Goal: Navigation & Orientation: Find specific page/section

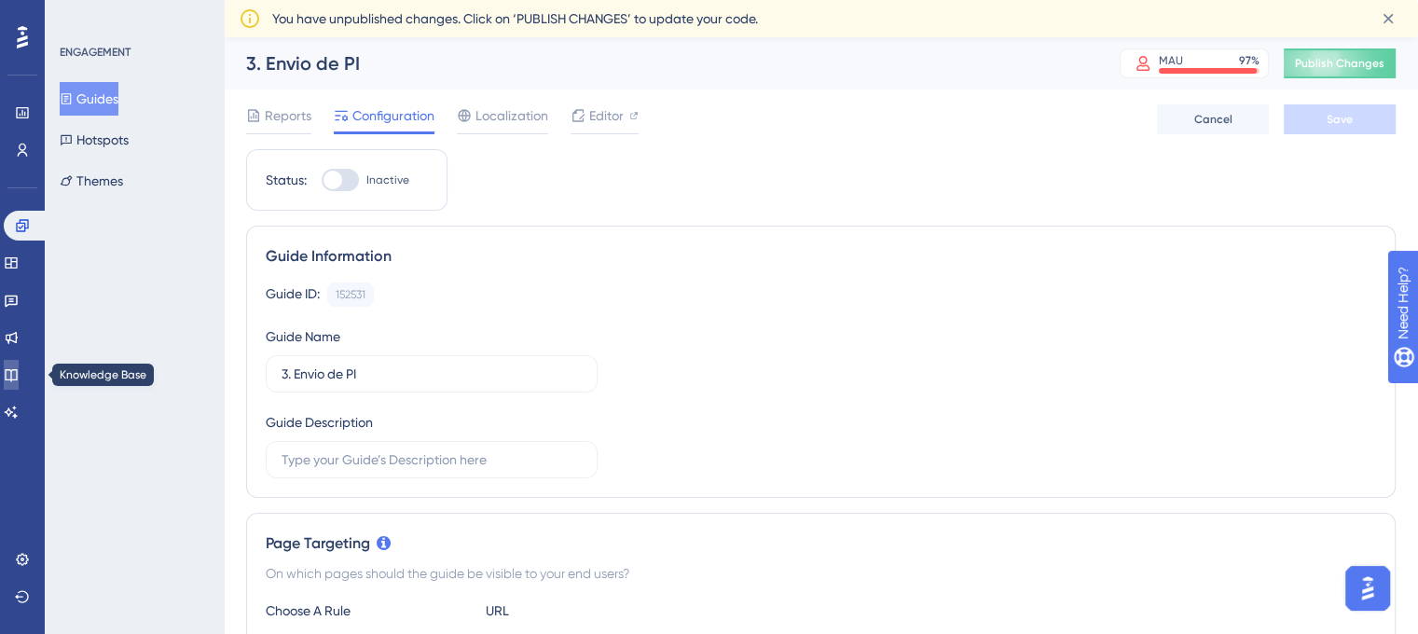
click at [12, 375] on link at bounding box center [11, 375] width 15 height 30
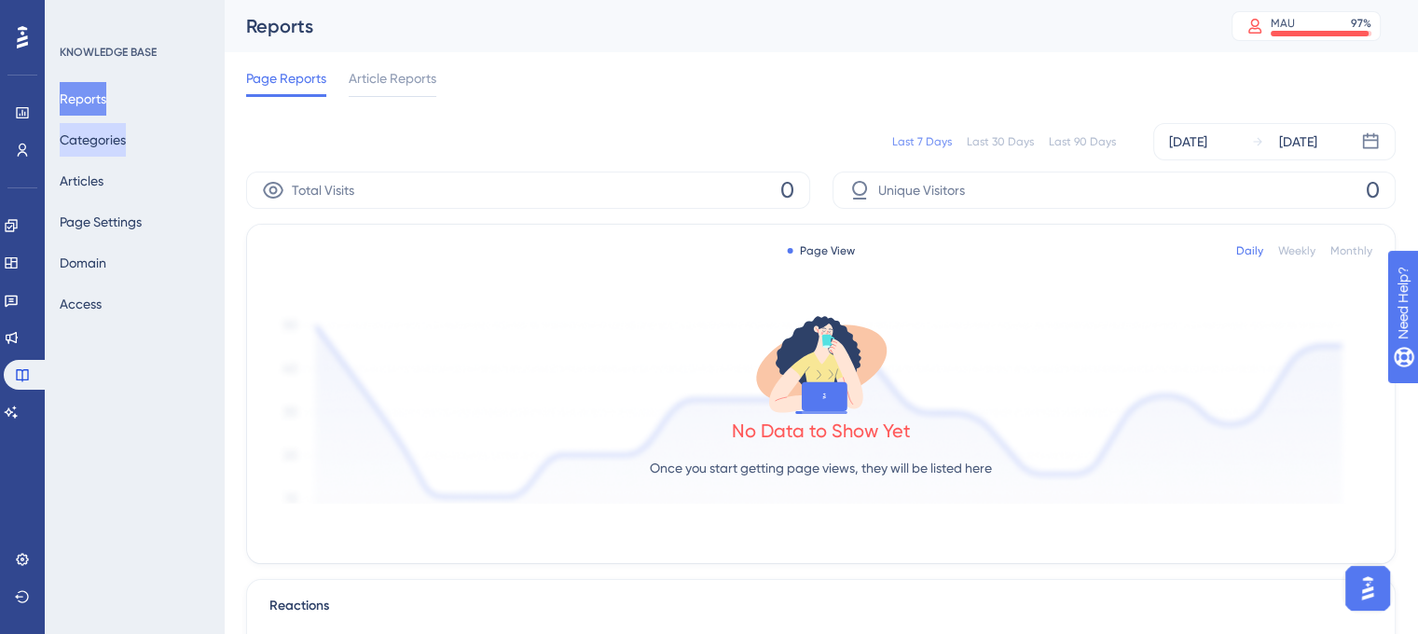
click at [126, 155] on button "Categories" at bounding box center [93, 140] width 66 height 34
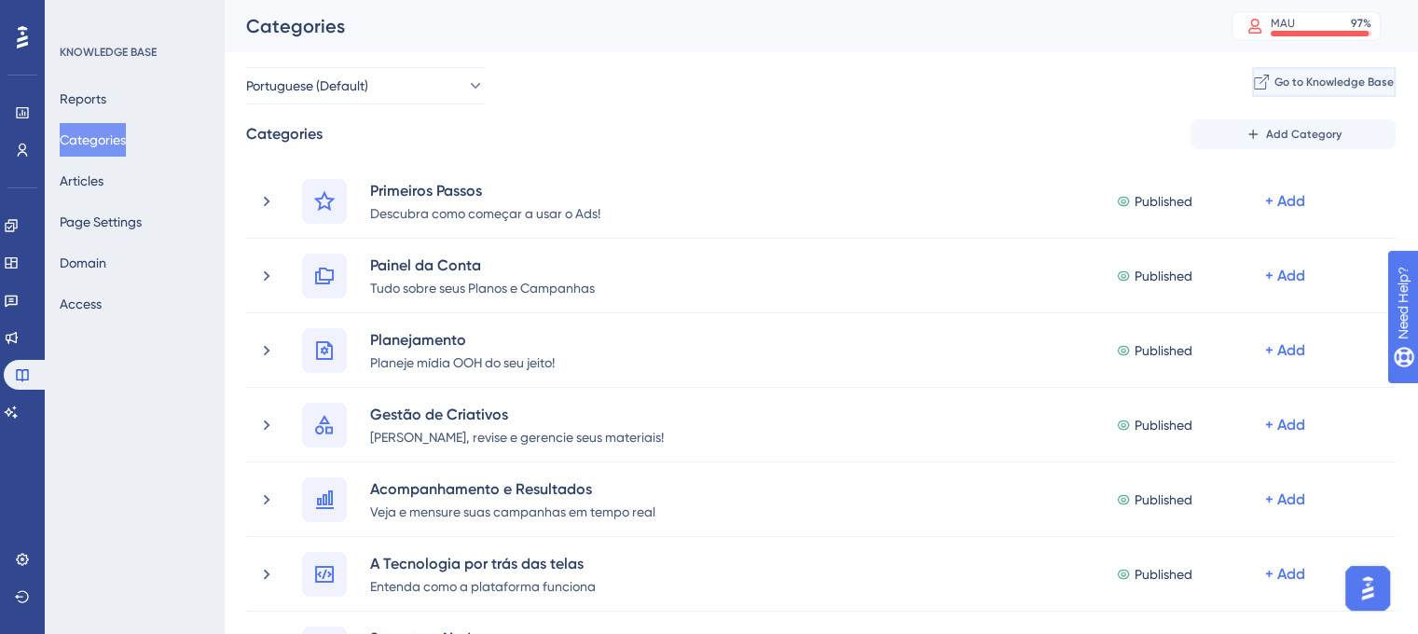
click at [1274, 83] on span "Go to Knowledge Base" at bounding box center [1333, 82] width 119 height 15
click at [19, 218] on icon at bounding box center [11, 225] width 15 height 15
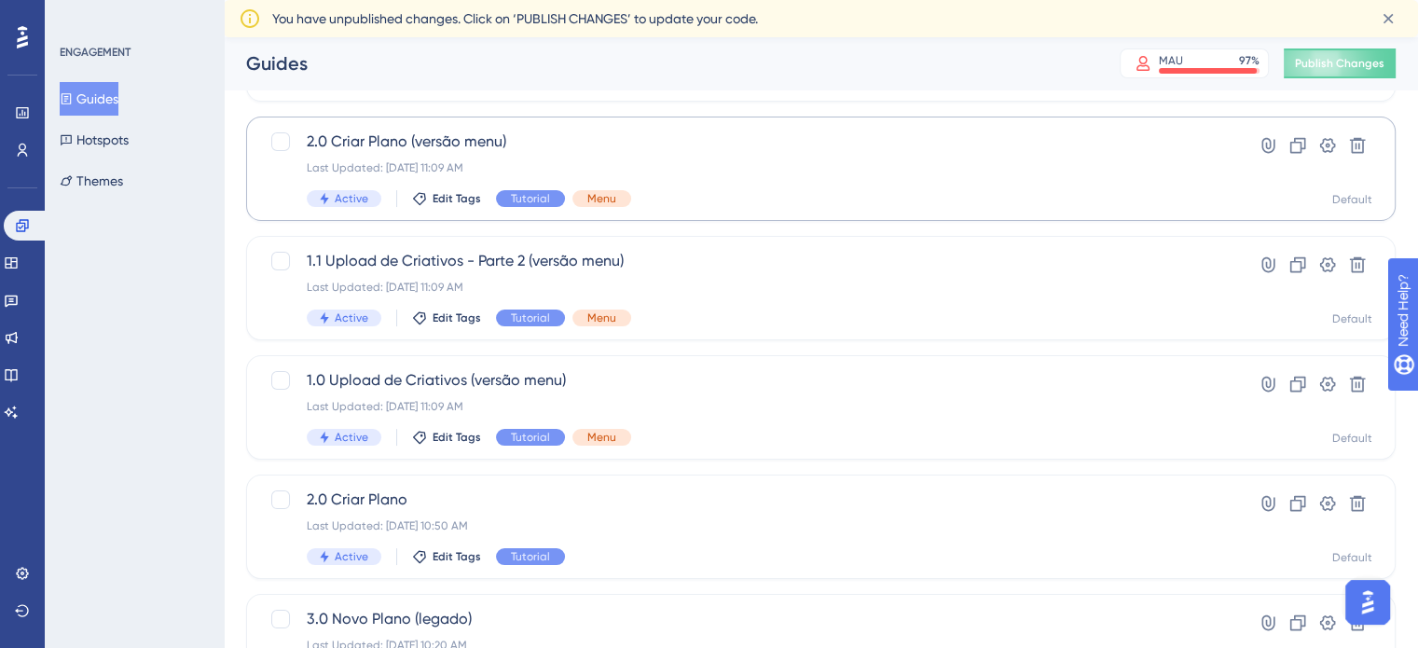
scroll to position [175, 0]
click at [1112, 409] on div "Last Updated: [DATE] 11:09 AM" at bounding box center [746, 405] width 879 height 15
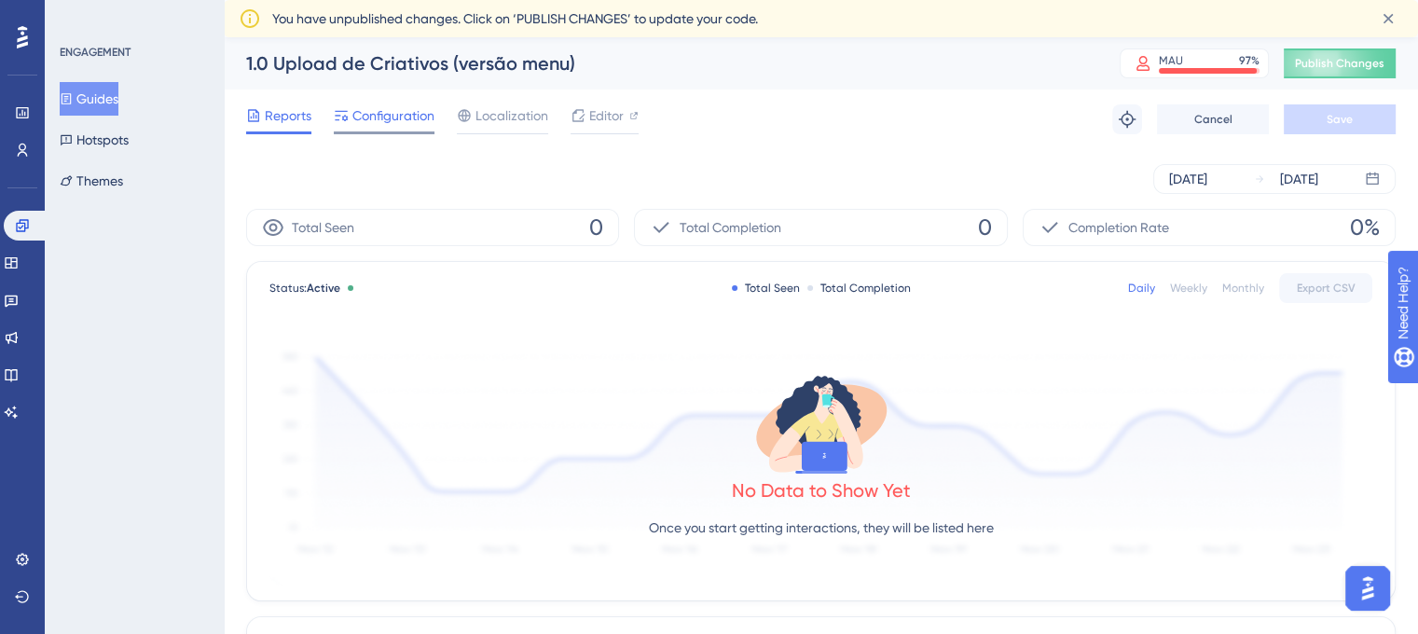
click at [411, 114] on span "Configuration" at bounding box center [393, 115] width 82 height 22
